Goal: Task Accomplishment & Management: Complete application form

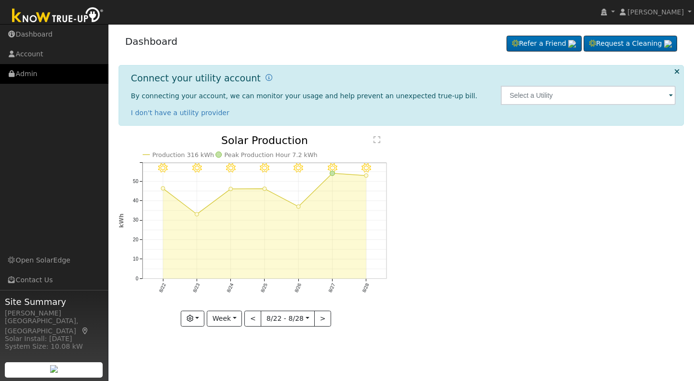
click at [27, 70] on link "Admin" at bounding box center [54, 74] width 108 height 20
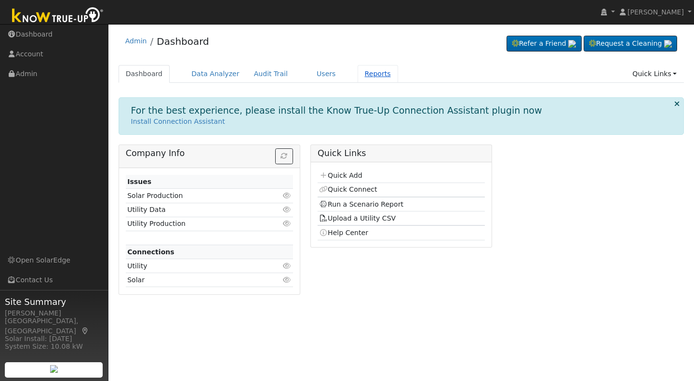
click at [363, 75] on link "Reports" at bounding box center [378, 74] width 40 height 18
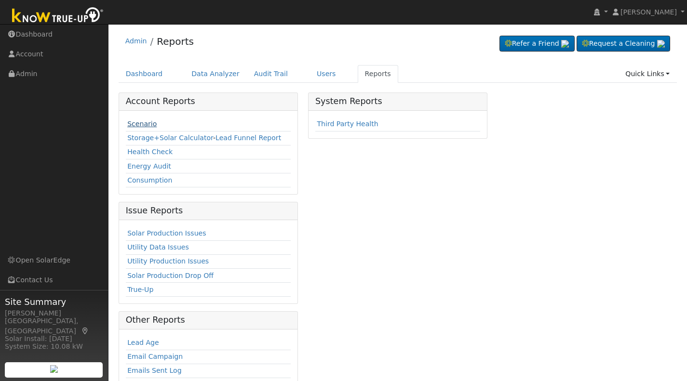
click at [139, 123] on link "Scenario" at bounding box center [141, 124] width 29 height 8
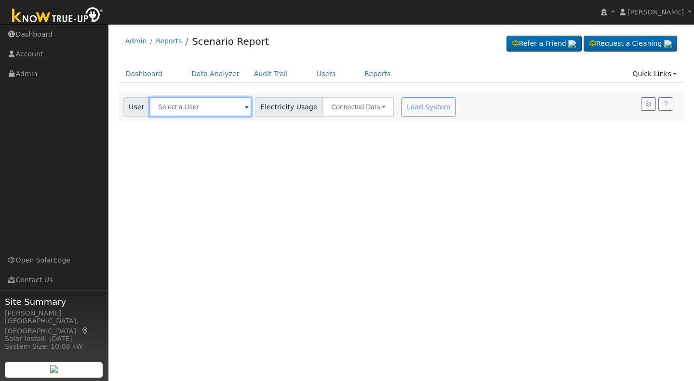
click at [177, 108] on input "text" at bounding box center [200, 106] width 102 height 19
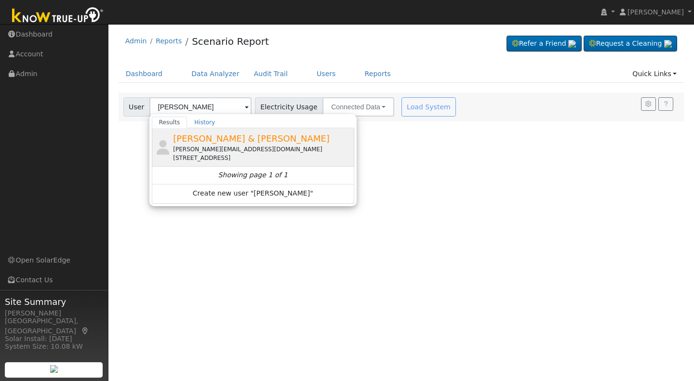
click at [222, 138] on span "Roberta & Jack Sullivan" at bounding box center [251, 139] width 157 height 10
type input "Roberta & Jack Sullivan"
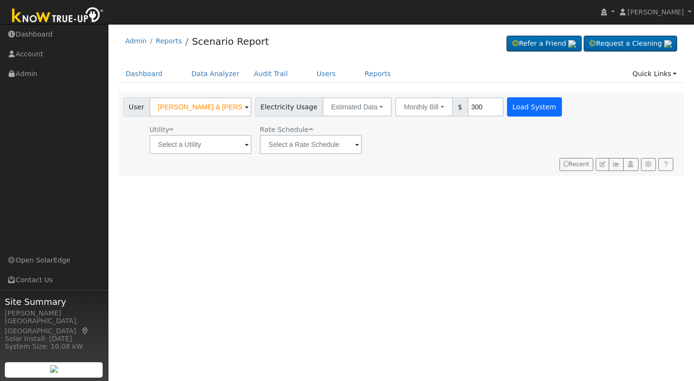
type input "300"
click at [516, 111] on button "Load System" at bounding box center [534, 106] width 55 height 19
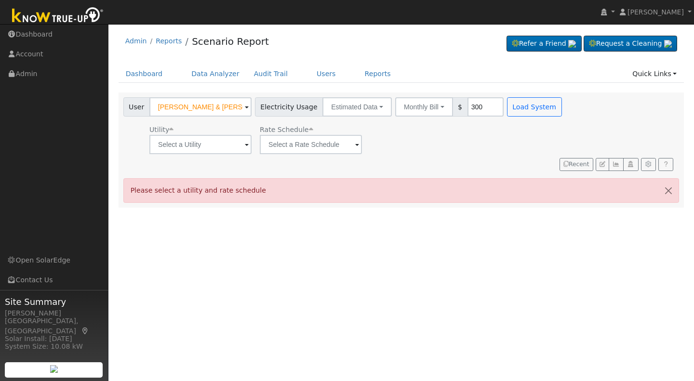
click at [245, 142] on span at bounding box center [247, 145] width 4 height 11
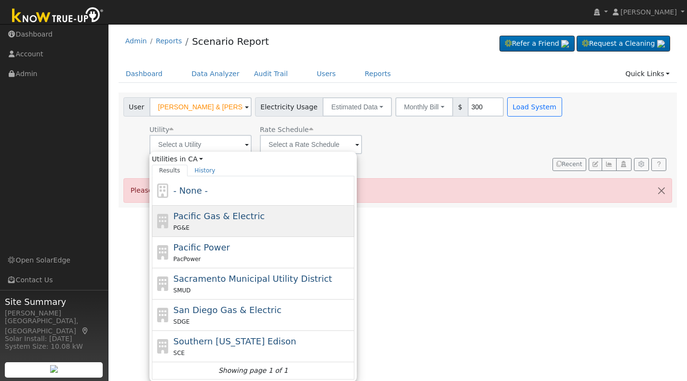
click at [226, 217] on span "Pacific Gas & Electric" at bounding box center [219, 216] width 91 height 10
type input "Pacific Gas & Electric"
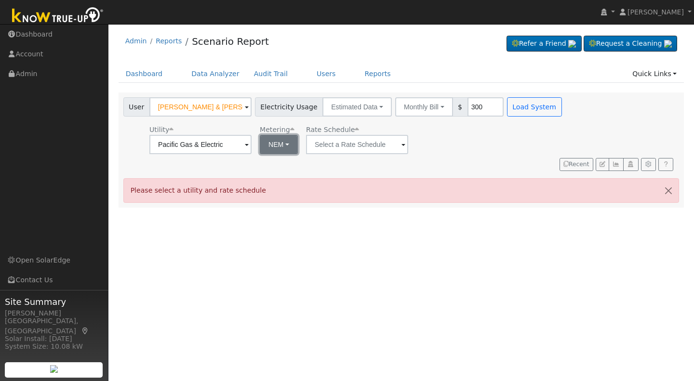
click at [291, 144] on button "NEM" at bounding box center [279, 144] width 38 height 19
click at [281, 178] on link "NBT" at bounding box center [291, 179] width 67 height 13
type input "E-ELEC"
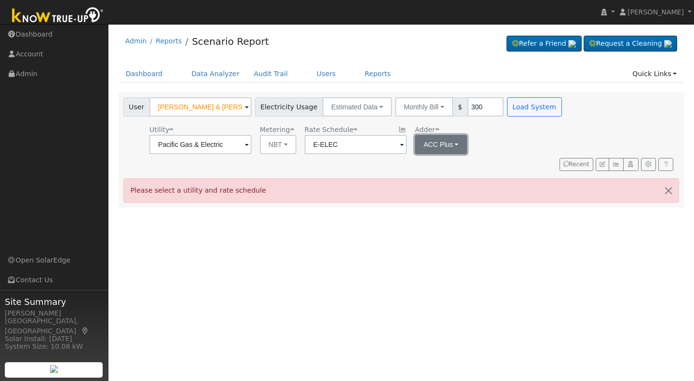
click at [457, 144] on button "ACC Plus" at bounding box center [441, 144] width 53 height 19
click at [444, 195] on link "SB-535" at bounding box center [445, 193] width 67 height 13
click at [512, 103] on button "Load System" at bounding box center [534, 106] width 55 height 19
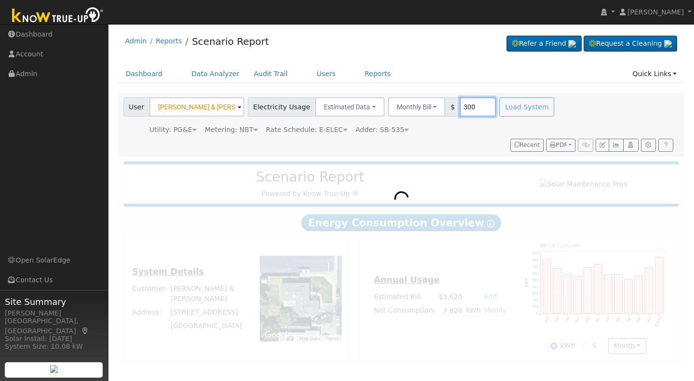
click at [467, 104] on input "300" at bounding box center [478, 106] width 36 height 19
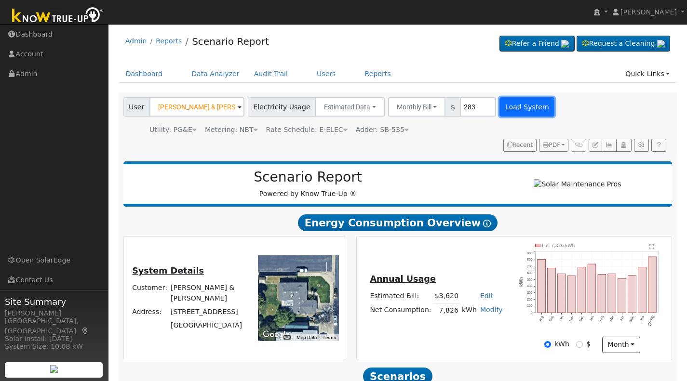
click at [504, 106] on button "Load System" at bounding box center [526, 106] width 55 height 19
click at [464, 109] on input "283" at bounding box center [478, 106] width 36 height 19
click at [509, 105] on button "Load System" at bounding box center [526, 106] width 55 height 19
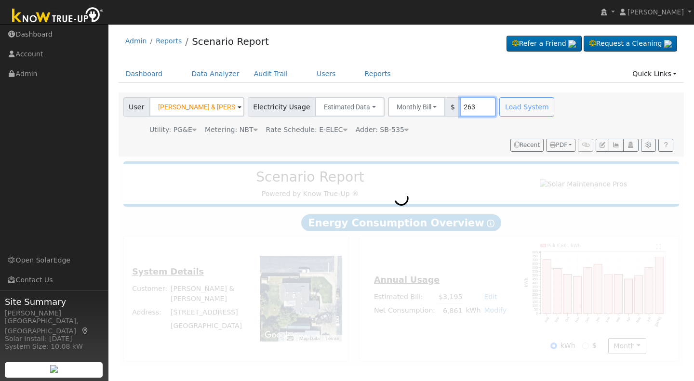
click at [462, 103] on input "263" at bounding box center [478, 106] width 36 height 19
click at [498, 114] on div "Load System" at bounding box center [528, 106] width 61 height 19
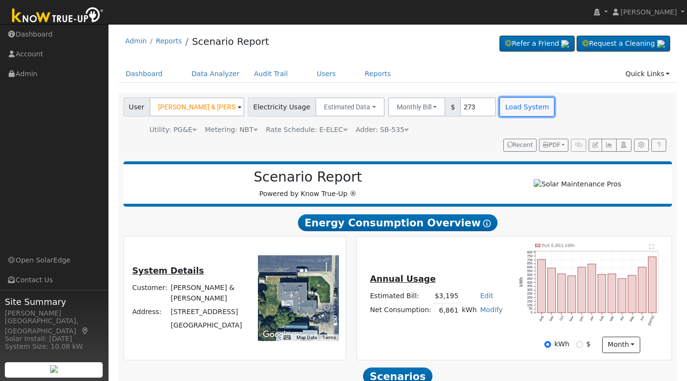
click at [503, 107] on button "Load System" at bounding box center [526, 106] width 55 height 19
click at [464, 108] on input "273" at bounding box center [478, 106] width 36 height 19
type input "276"
click at [501, 109] on button "Load System" at bounding box center [526, 106] width 55 height 19
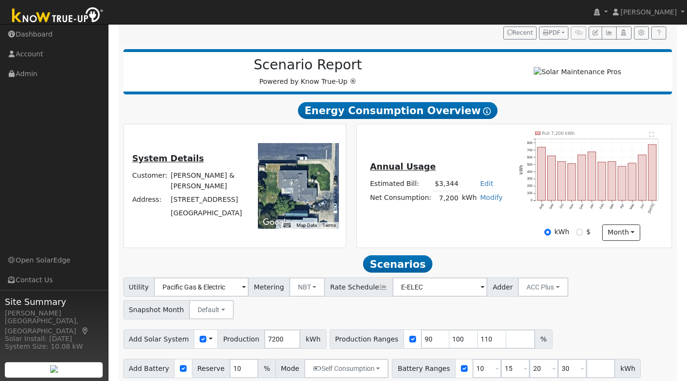
scroll to position [124, 0]
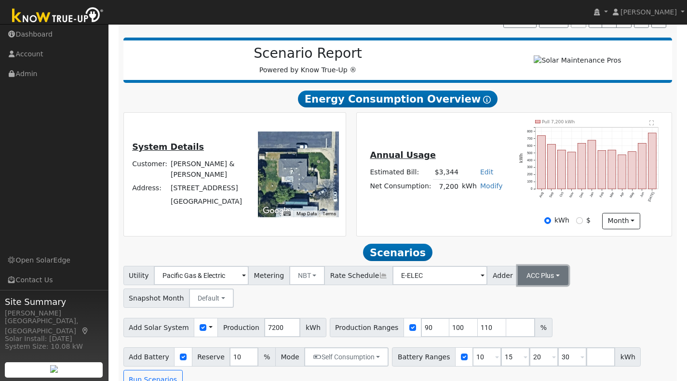
click at [533, 277] on button "ACC Plus" at bounding box center [543, 275] width 51 height 19
click at [504, 325] on link "SB-535" at bounding box center [531, 324] width 67 height 13
click at [506, 332] on input "number" at bounding box center [520, 327] width 29 height 19
click at [153, 377] on button "Run Scenarios" at bounding box center [152, 379] width 59 height 19
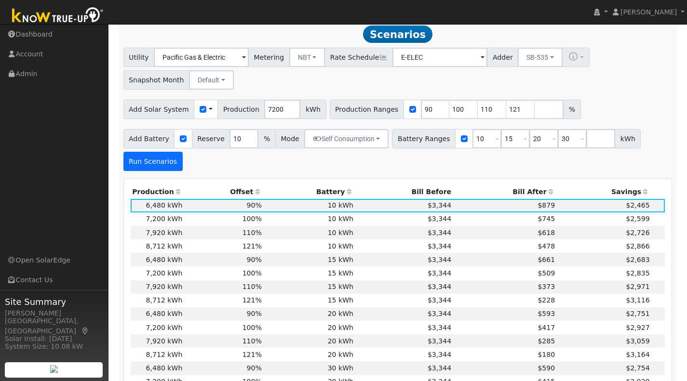
scroll to position [343, 0]
drag, startPoint x: 504, startPoint y: 111, endPoint x: 487, endPoint y: 111, distance: 16.9
click at [487, 111] on div "Production Ranges 90 100 110 121 %" at bounding box center [455, 108] width 251 height 19
click at [506, 114] on input "121" at bounding box center [520, 108] width 29 height 19
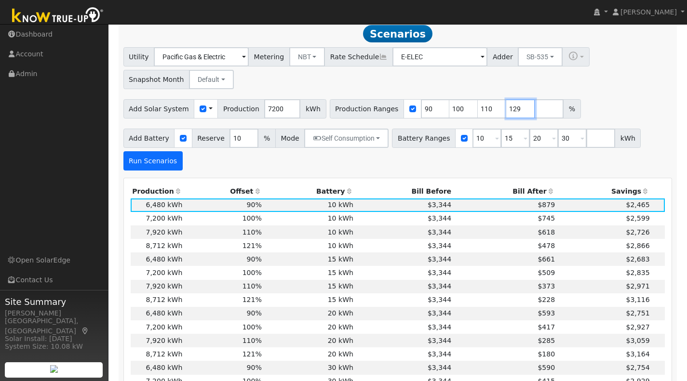
type input "129"
click at [159, 158] on button "Run Scenarios" at bounding box center [152, 160] width 59 height 19
click at [394, 361] on td "$3,344" at bounding box center [404, 354] width 98 height 13
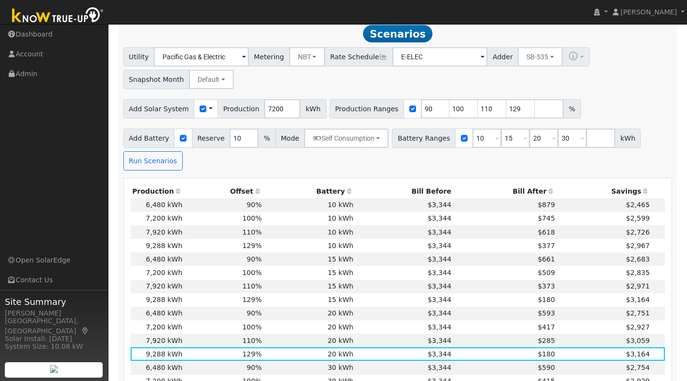
click at [686, 189] on div "User Profile First name Last name Email Email Notifications No Emails No Emails…" at bounding box center [397, 367] width 579 height 1372
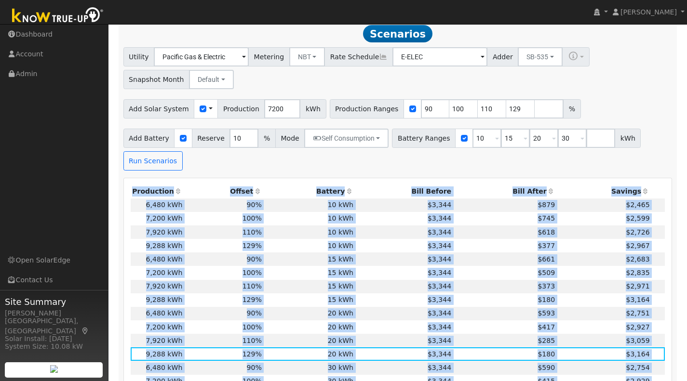
click at [686, 189] on div "User Profile First name Last name Email Email Notifications No Emails No Emails…" at bounding box center [397, 367] width 579 height 1372
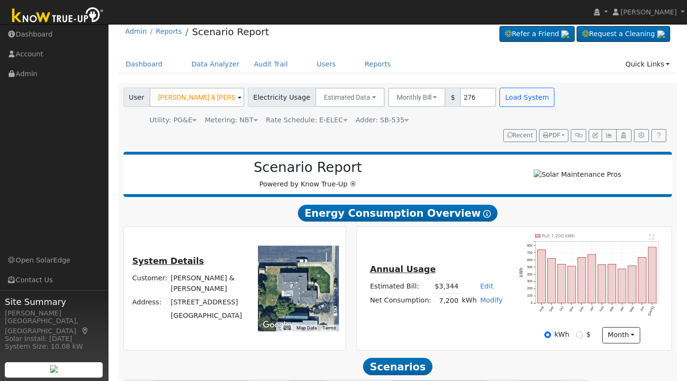
scroll to position [1, 0]
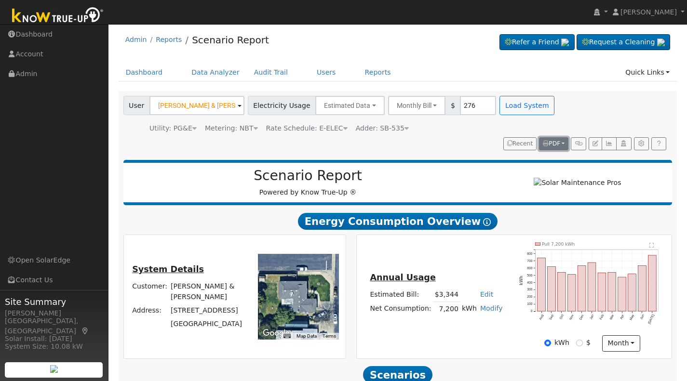
click at [552, 145] on span "PDF" at bounding box center [551, 143] width 17 height 7
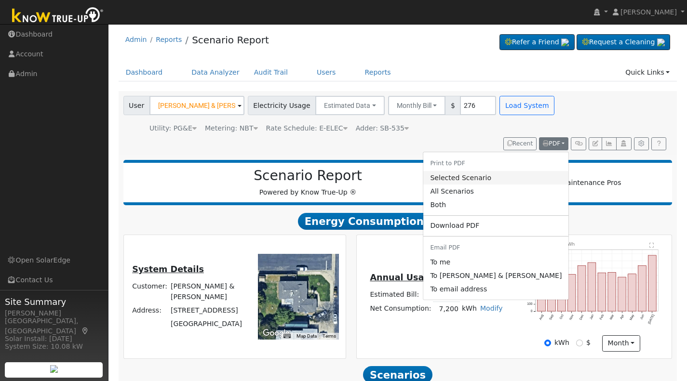
click at [494, 180] on link "Selected Scenario" at bounding box center [495, 177] width 145 height 13
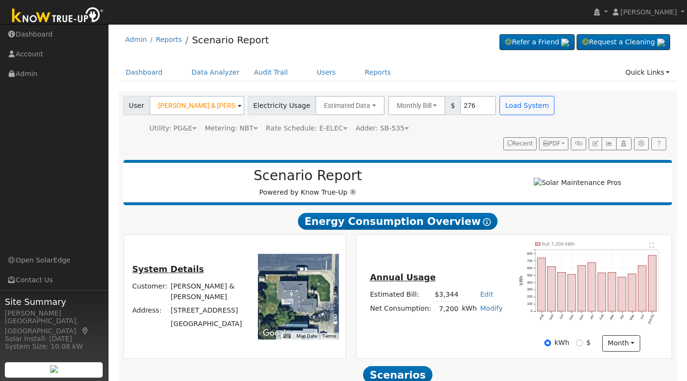
scroll to position [2, 0]
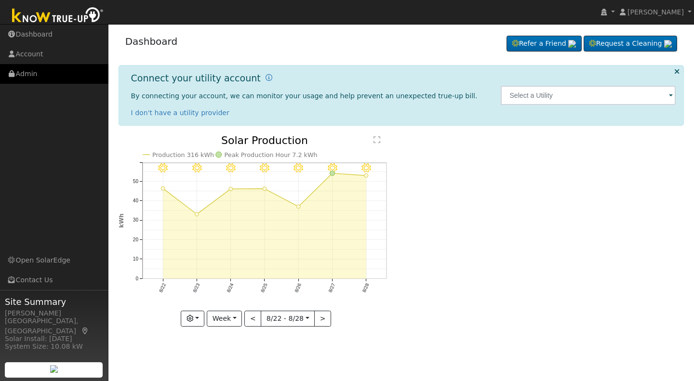
click at [26, 75] on link "Admin" at bounding box center [54, 74] width 108 height 20
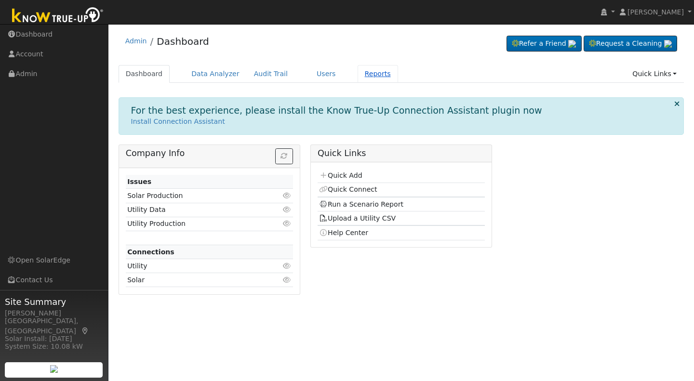
click at [366, 74] on link "Reports" at bounding box center [378, 74] width 40 height 18
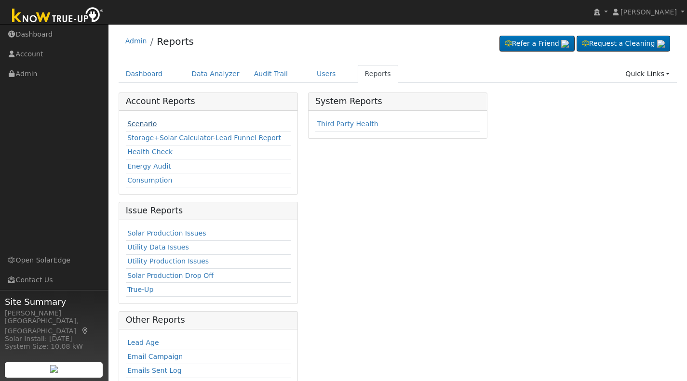
click at [135, 126] on link "Scenario" at bounding box center [141, 124] width 29 height 8
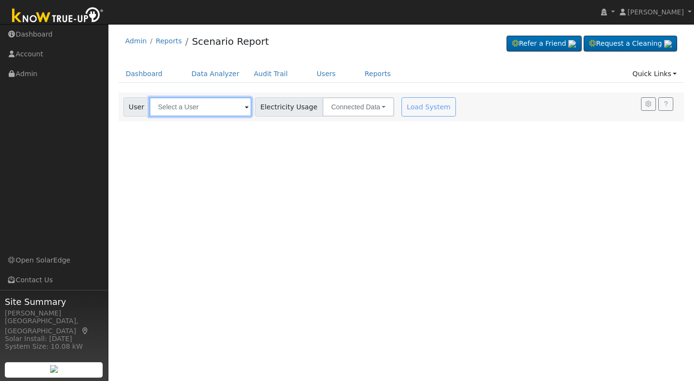
click at [164, 109] on input "text" at bounding box center [200, 106] width 102 height 19
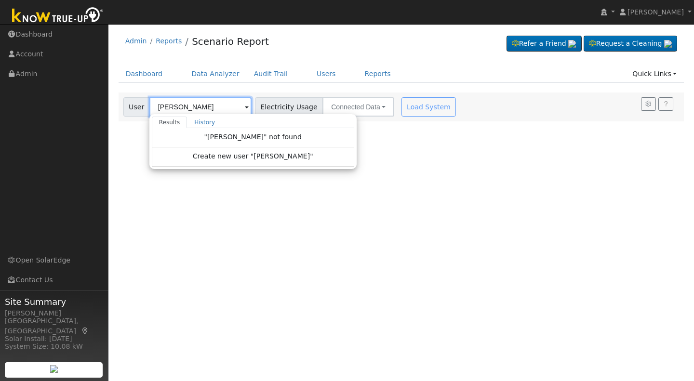
drag, startPoint x: 171, startPoint y: 105, endPoint x: 184, endPoint y: 107, distance: 12.8
click at [184, 107] on input "[PERSON_NAME]" at bounding box center [200, 106] width 102 height 19
type input "[PERSON_NAME]"
click at [229, 161] on span "Create new user "[PERSON_NAME]"" at bounding box center [253, 156] width 121 height 11
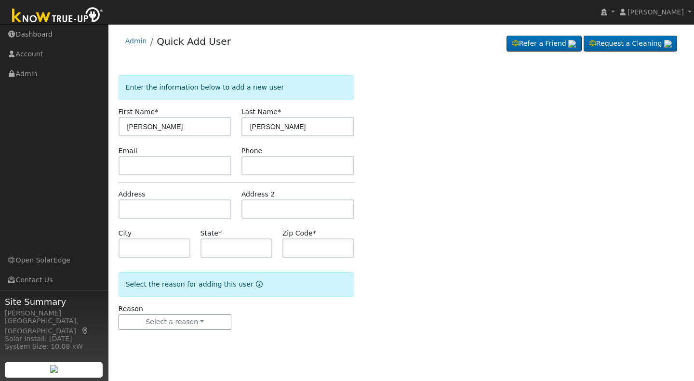
type input "Mary"
drag, startPoint x: 265, startPoint y: 127, endPoint x: 242, endPoint y: 127, distance: 22.7
click at [242, 127] on input "[PERSON_NAME]" at bounding box center [298, 126] width 113 height 19
type input "Dunkin"
click at [137, 162] on input "text" at bounding box center [175, 165] width 113 height 19
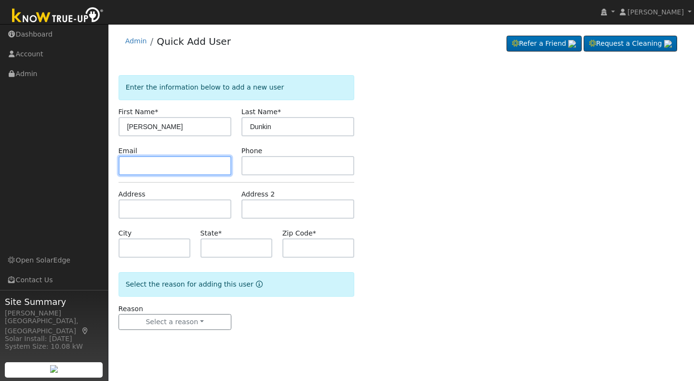
click at [131, 165] on input "text" at bounding box center [175, 165] width 113 height 19
type input "nanadunkin@hotmail.com"
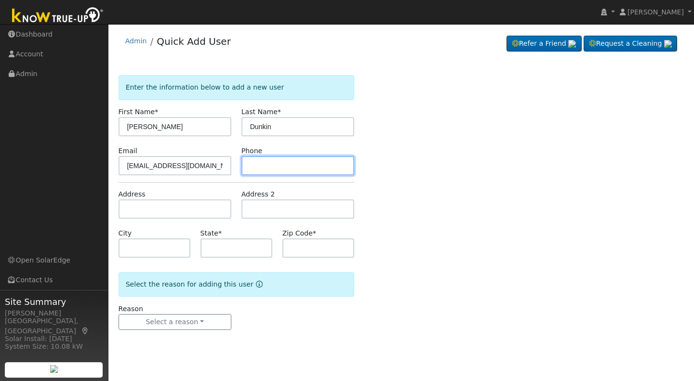
click at [258, 165] on input "text" at bounding box center [298, 165] width 113 height 19
type input "559-286-8249"
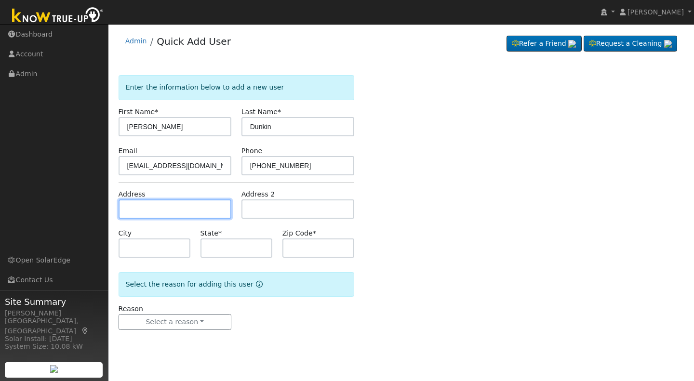
click at [125, 209] on input "text" at bounding box center [175, 209] width 113 height 19
type input "2744 East Gettysburg Avenue"
type input "Fresno"
type input "CA"
type input "93726"
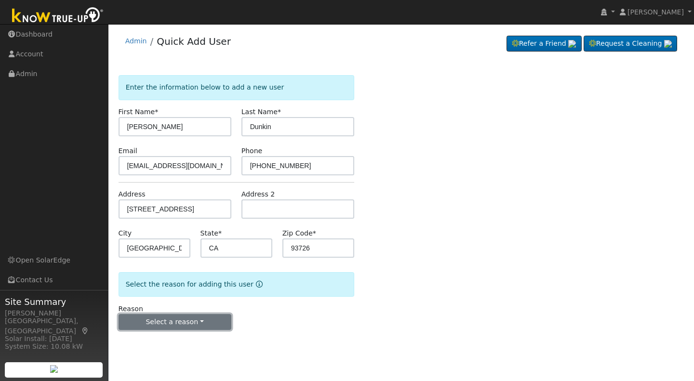
click at [200, 322] on button "Select a reason" at bounding box center [175, 322] width 113 height 16
click at [148, 343] on link "New lead" at bounding box center [172, 342] width 107 height 13
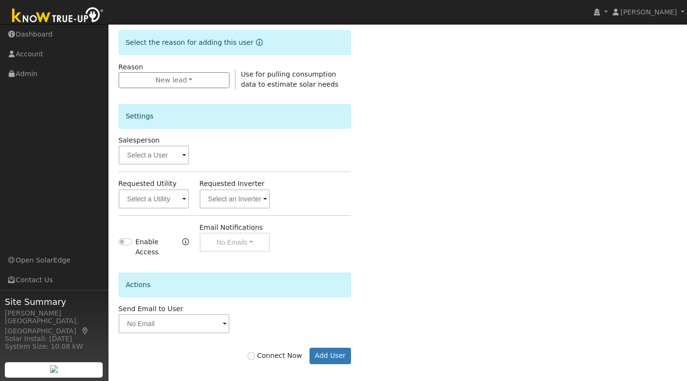
scroll to position [243, 0]
click at [320, 347] on button "Add User" at bounding box center [331, 355] width 42 height 16
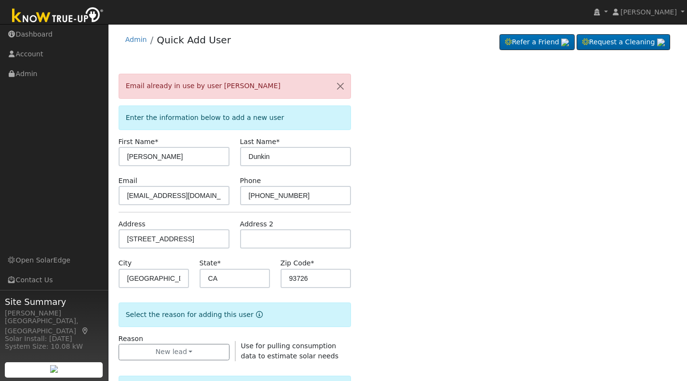
scroll to position [0, 0]
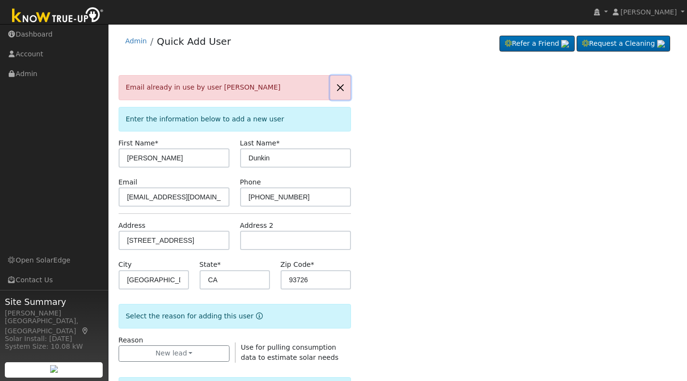
click at [339, 85] on button "button" at bounding box center [340, 88] width 20 height 24
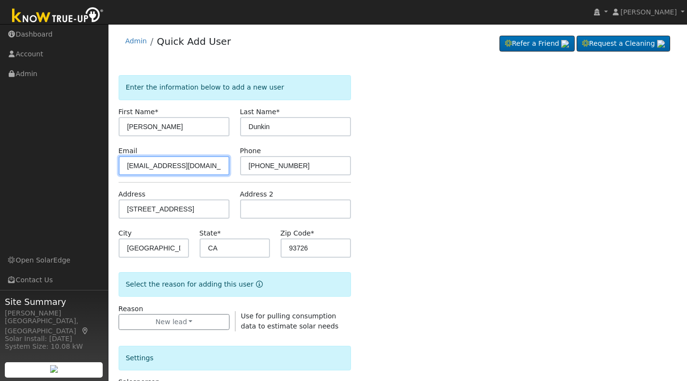
drag, startPoint x: 142, startPoint y: 165, endPoint x: 121, endPoint y: 159, distance: 21.3
click at [121, 159] on input "nanadunkin@hotmail.com" at bounding box center [174, 165] width 111 height 19
type input "Marydunkin@hotmail.com"
click at [376, 188] on div "Enter the information below to add a new user First Name * Mary Last Name * Dun…" at bounding box center [398, 350] width 559 height 550
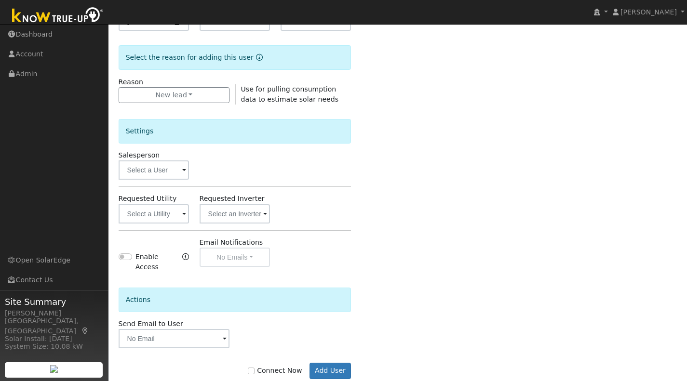
scroll to position [232, 0]
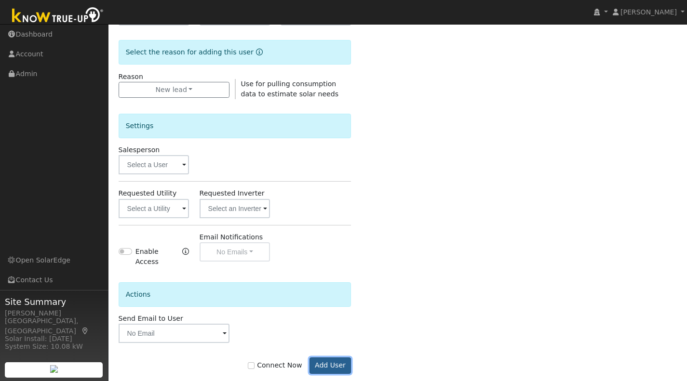
click at [331, 363] on button "Add User" at bounding box center [331, 366] width 42 height 16
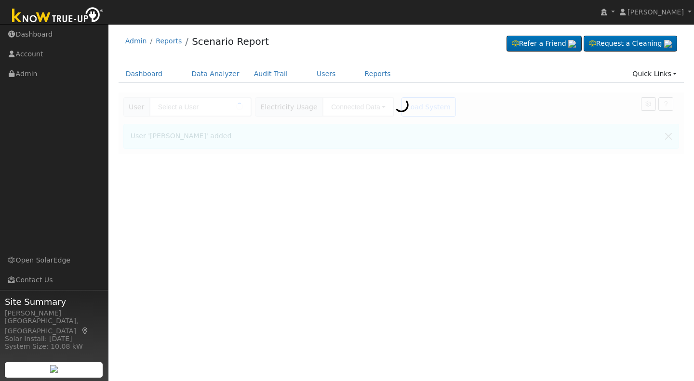
type input "[PERSON_NAME]"
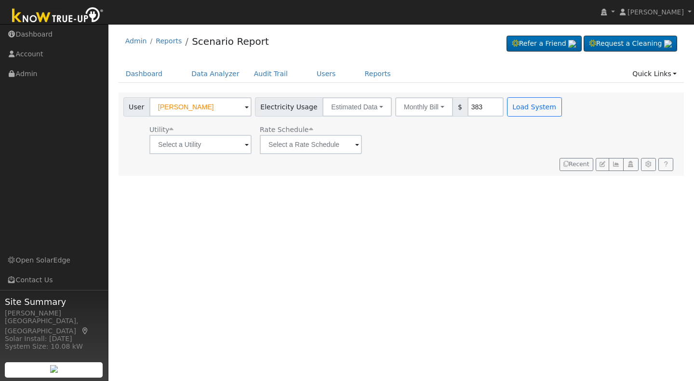
click at [245, 149] on span at bounding box center [247, 145] width 4 height 11
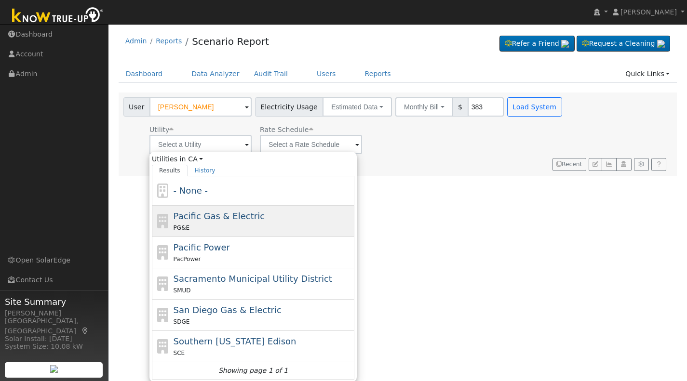
click at [189, 217] on span "Pacific Gas & Electric" at bounding box center [219, 216] width 91 height 10
type input "Pacific Gas & Electric"
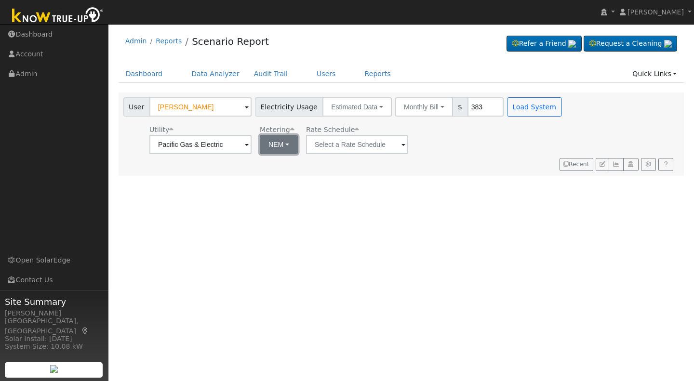
click at [288, 146] on button "NEM" at bounding box center [279, 144] width 38 height 19
click at [272, 181] on link "NBT" at bounding box center [291, 179] width 67 height 13
type input "E-ELEC"
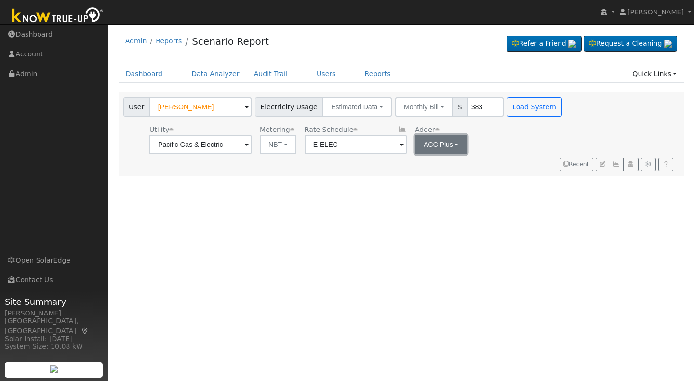
click at [458, 145] on button "ACC Plus" at bounding box center [441, 144] width 53 height 19
click at [425, 192] on link "SB-535" at bounding box center [445, 193] width 67 height 13
click at [516, 102] on button "Load System" at bounding box center [534, 106] width 55 height 19
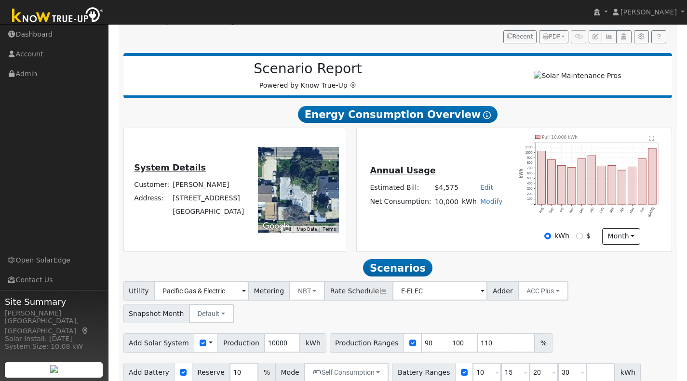
scroll to position [113, 0]
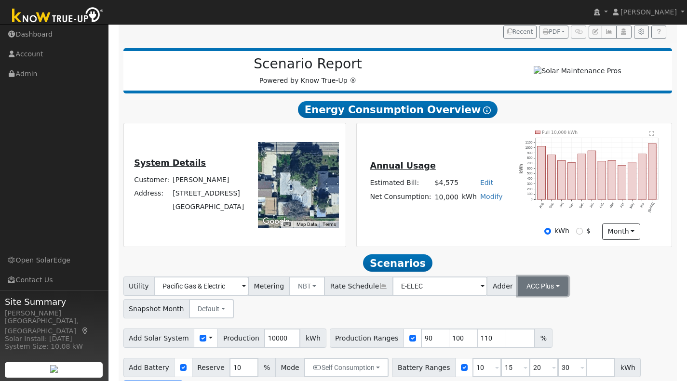
click at [538, 293] on button "ACC Plus" at bounding box center [543, 286] width 51 height 19
click at [512, 337] on link "SB-535" at bounding box center [531, 334] width 67 height 13
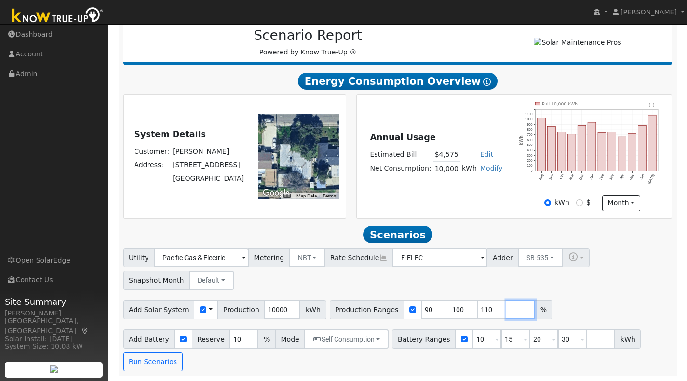
click at [506, 310] on input "number" at bounding box center [520, 309] width 29 height 19
click at [136, 361] on button "Run Scenarios" at bounding box center [152, 361] width 59 height 19
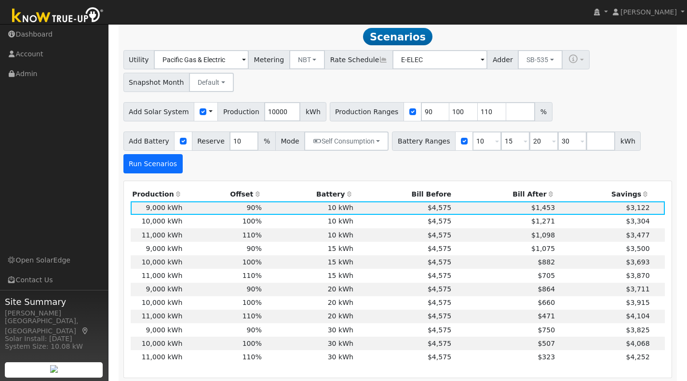
scroll to position [343, 0]
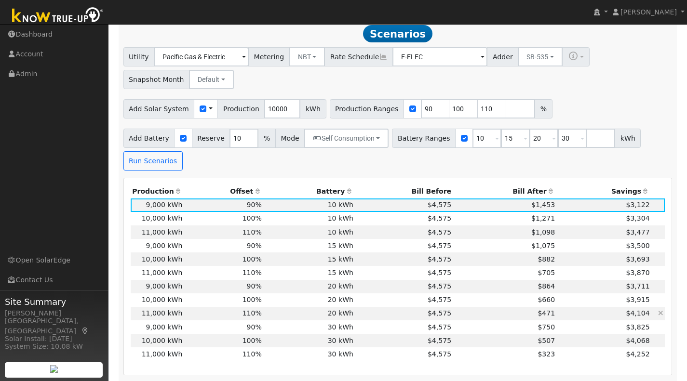
click at [292, 316] on td "20 kWh" at bounding box center [309, 313] width 92 height 13
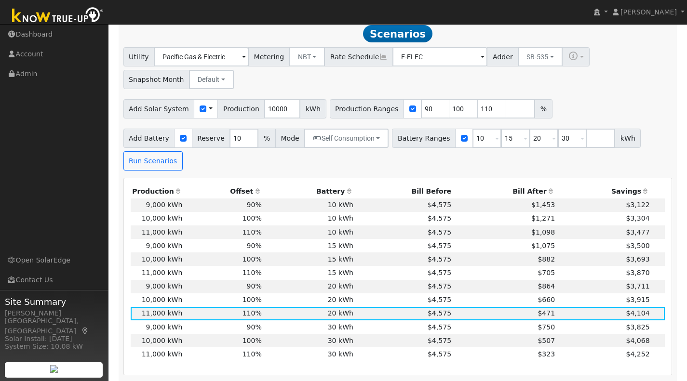
drag, startPoint x: 685, startPoint y: 197, endPoint x: 688, endPoint y: 141, distance: 55.6
click at [687, 141] on html "Chuck Rowland Chuck Rowland Profile My Company Help Center Terms Of Service See…" at bounding box center [343, 327] width 687 height 1341
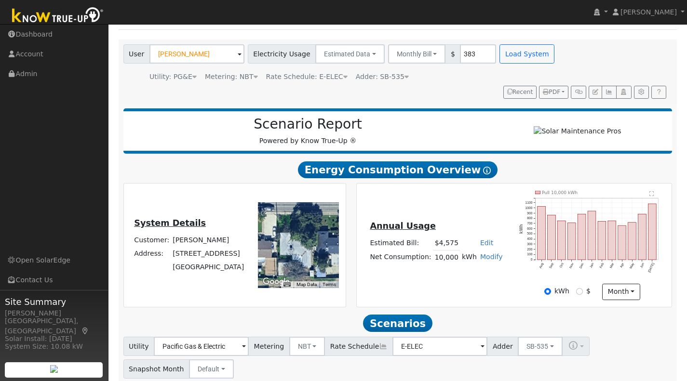
scroll to position [49, 0]
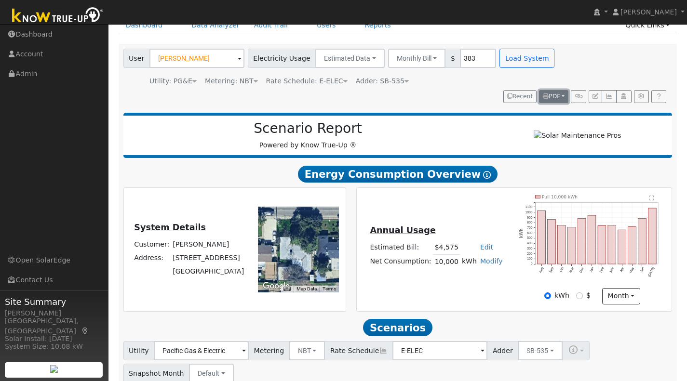
click at [552, 94] on span "PDF" at bounding box center [551, 96] width 17 height 7
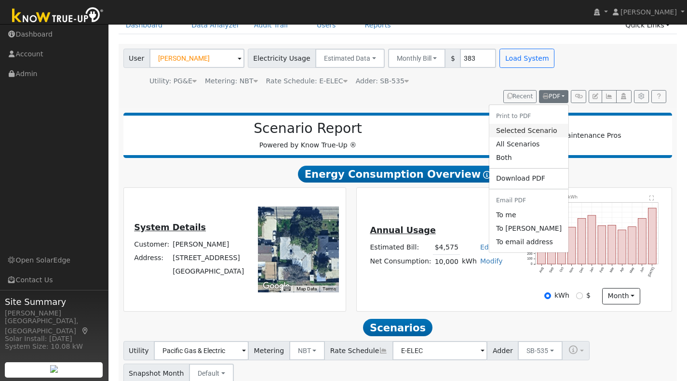
click at [534, 132] on link "Selected Scenario" at bounding box center [528, 130] width 79 height 13
